Goal: Find specific page/section: Find specific page/section

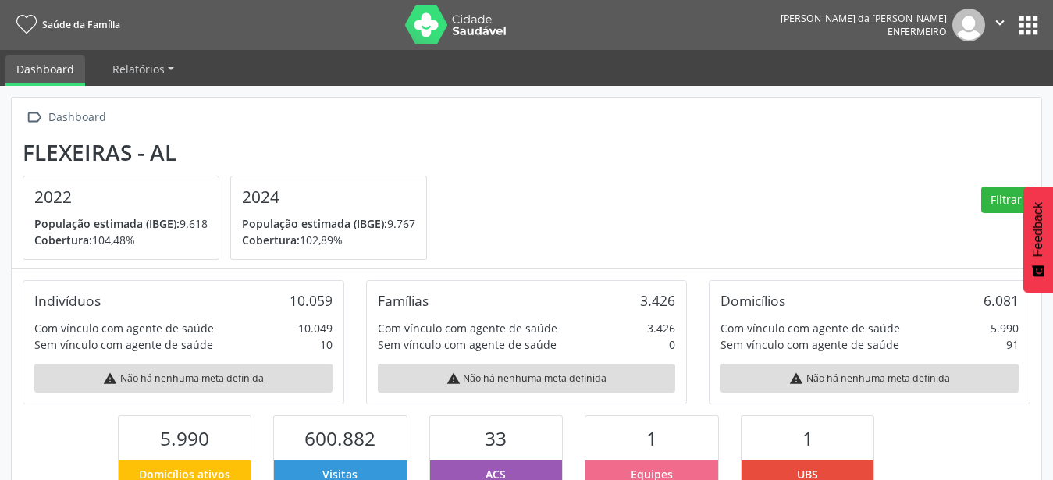
scroll to position [259, 343]
click at [1031, 20] on button "apps" at bounding box center [1027, 25] width 27 height 27
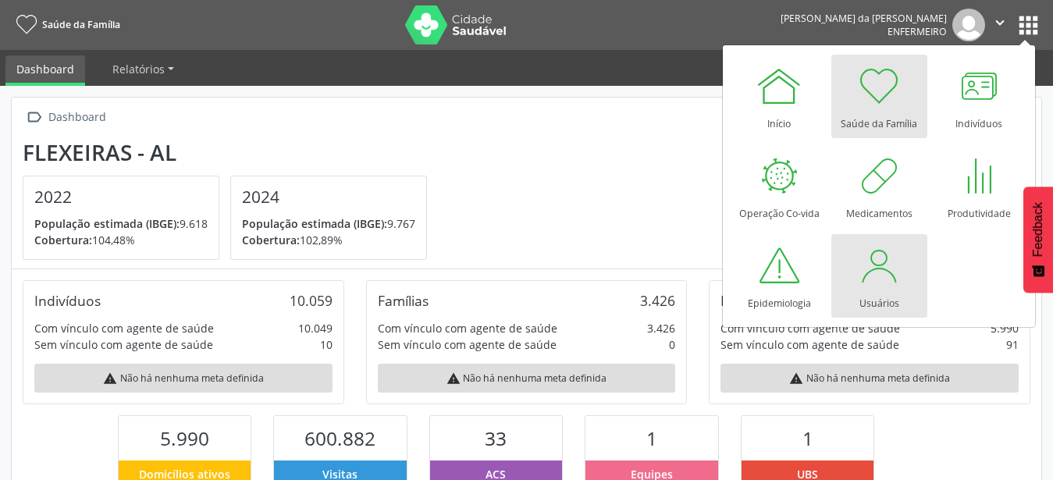
click at [886, 278] on div at bounding box center [878, 265] width 47 height 47
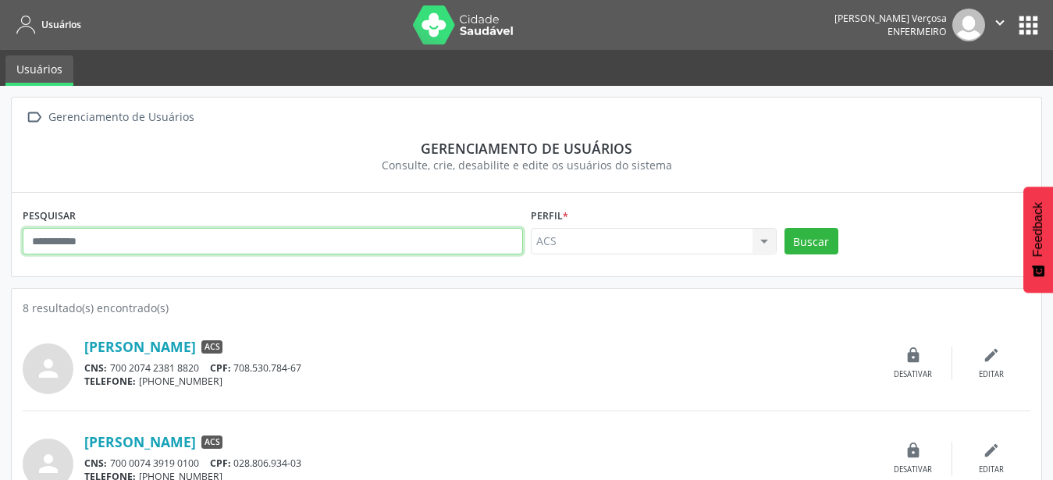
click at [118, 238] on input "text" at bounding box center [273, 241] width 500 height 27
type input "**********"
click at [784, 228] on button "Buscar" at bounding box center [811, 241] width 54 height 27
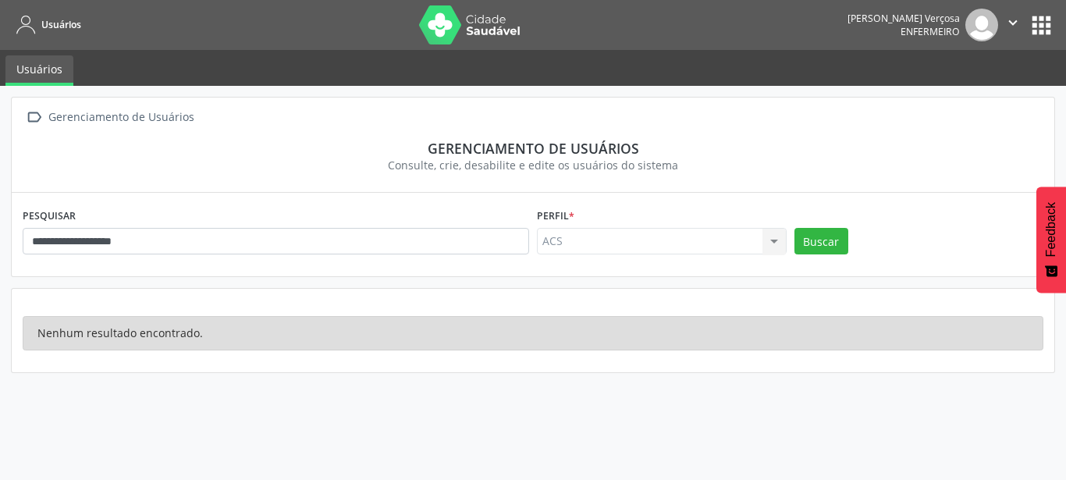
click at [770, 236] on div "ACS ACS Nenhum resultado encontrado para: " " Não há nenhuma opção para ser exi…" at bounding box center [662, 241] width 250 height 27
click at [811, 237] on button "Buscar" at bounding box center [821, 241] width 54 height 27
click at [1037, 26] on button "apps" at bounding box center [1041, 25] width 27 height 27
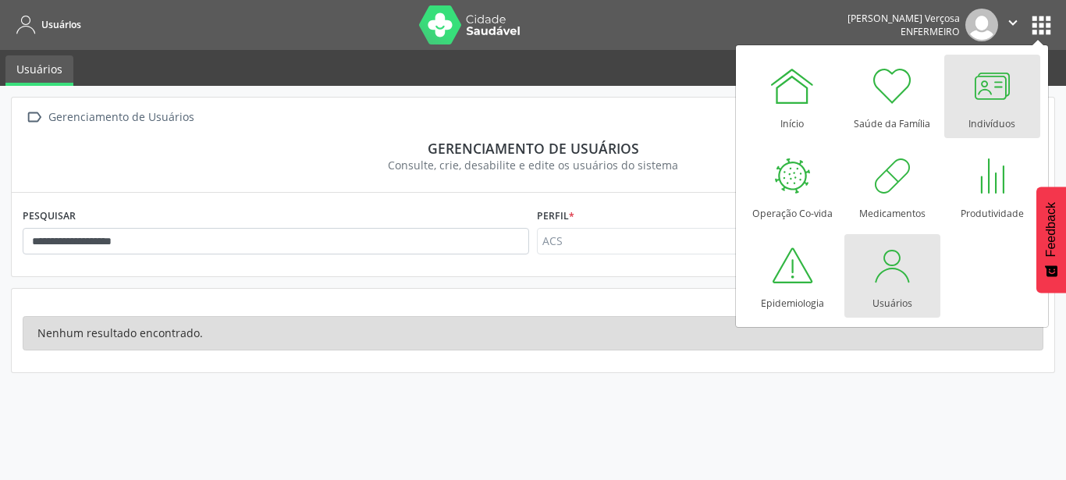
click at [978, 97] on div at bounding box center [991, 85] width 47 height 47
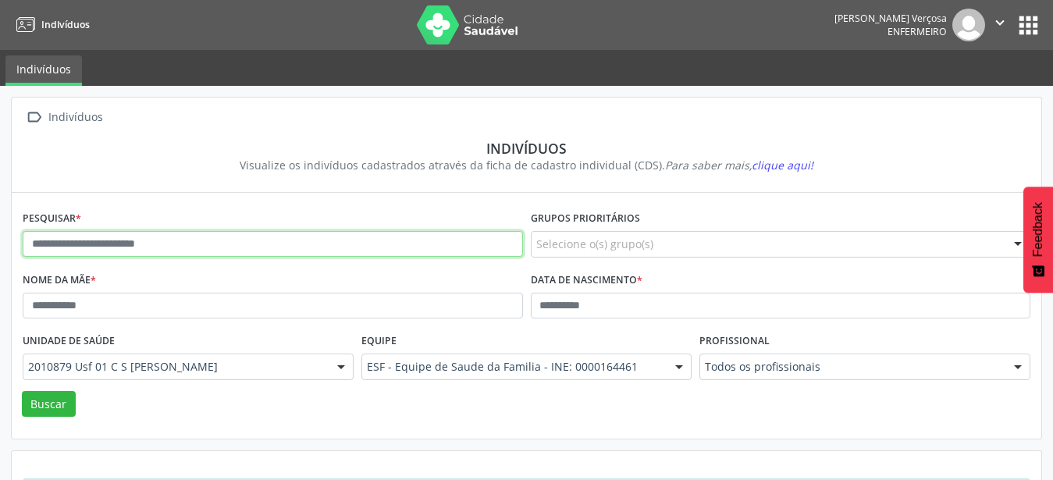
click at [99, 242] on input "text" at bounding box center [273, 244] width 500 height 27
type input "**********"
click at [22, 391] on button "Buscar" at bounding box center [49, 404] width 54 height 27
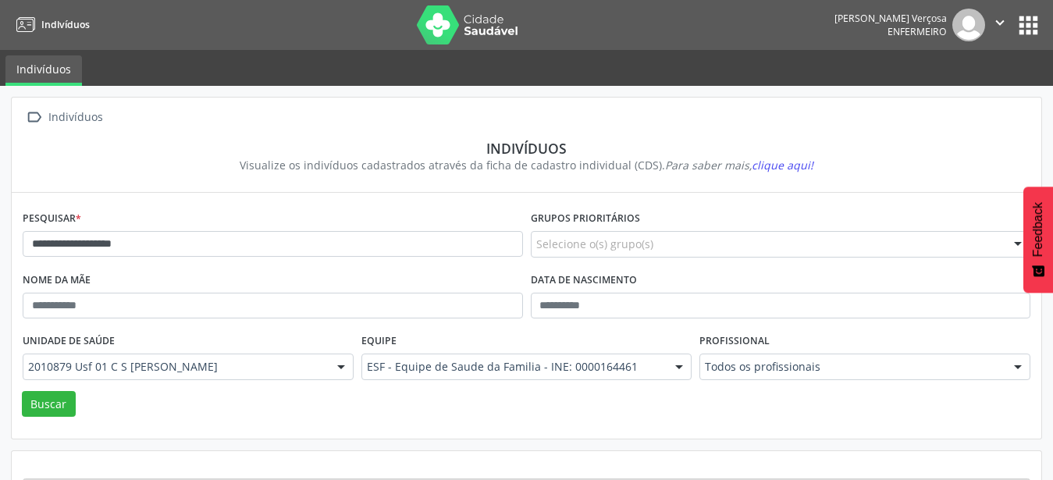
scroll to position [66, 0]
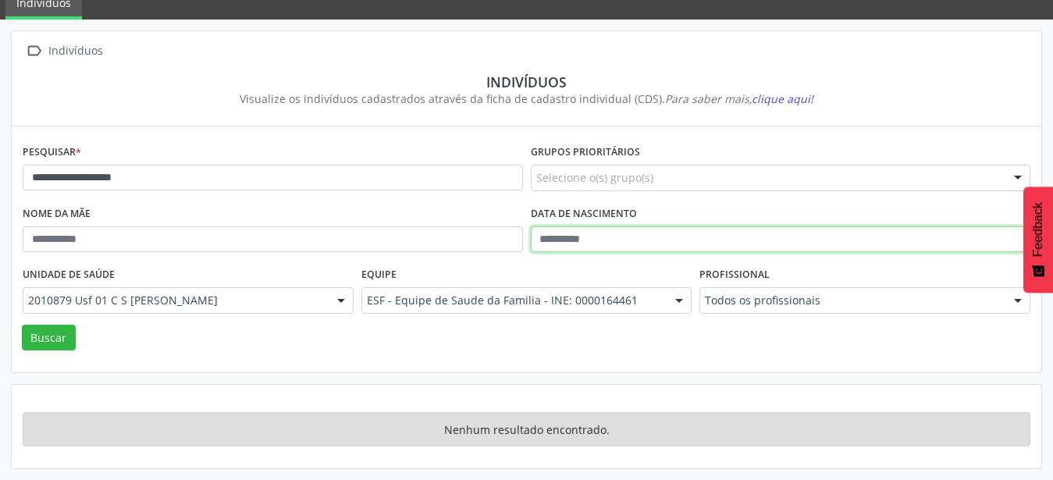
click at [558, 240] on input "text" at bounding box center [781, 239] width 500 height 27
type input "**********"
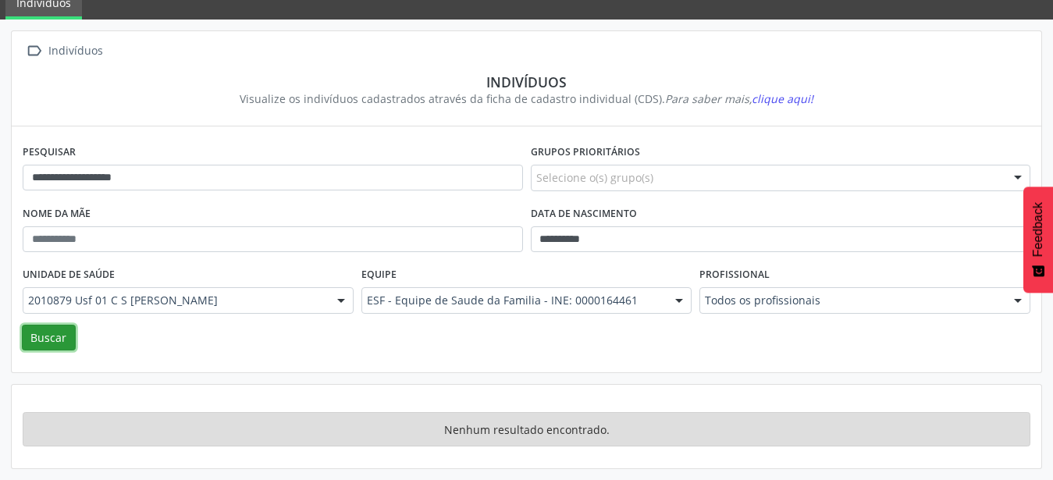
click at [45, 335] on button "Buscar" at bounding box center [49, 338] width 54 height 27
click at [58, 45] on div "Indivíduos" at bounding box center [75, 51] width 60 height 23
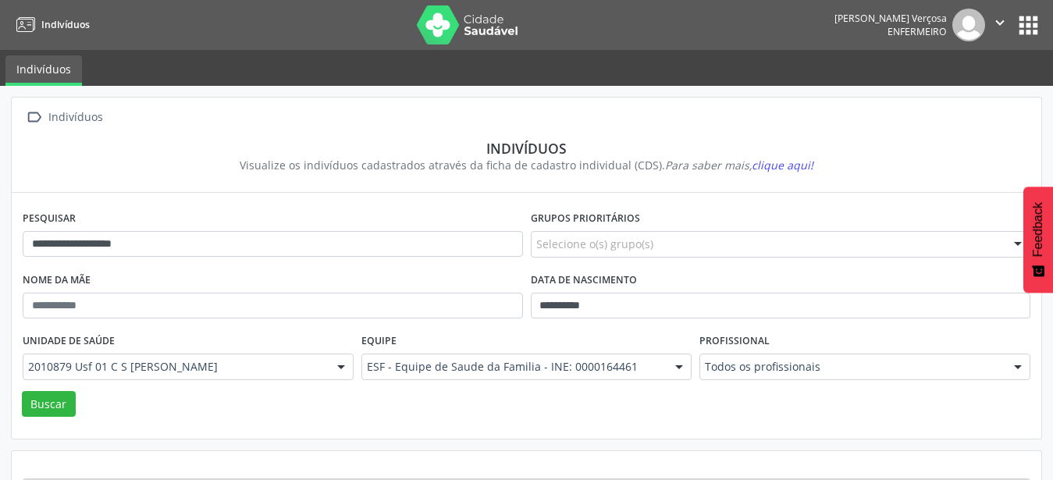
click at [1036, 36] on button "apps" at bounding box center [1027, 25] width 27 height 27
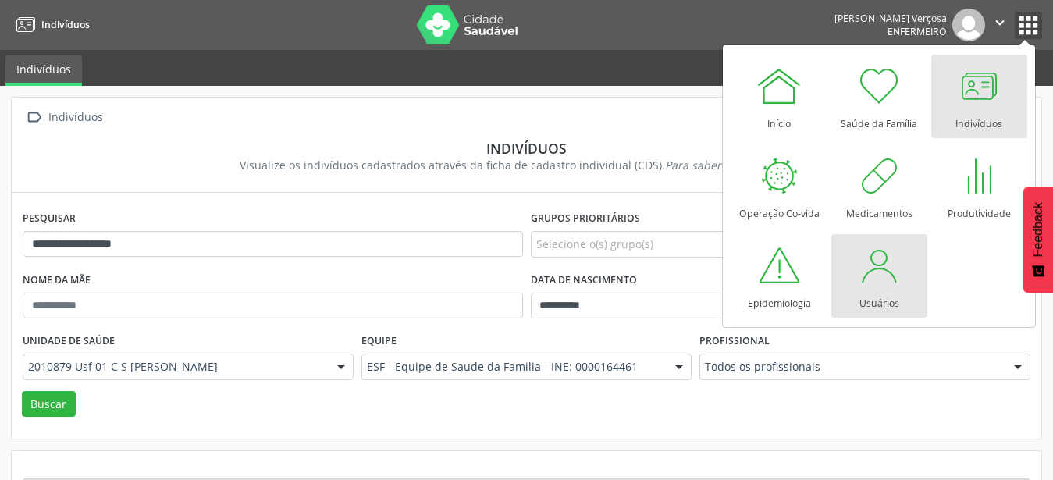
click at [1014, 12] on button "apps" at bounding box center [1027, 25] width 27 height 27
